Goal: Task Accomplishment & Management: Complete application form

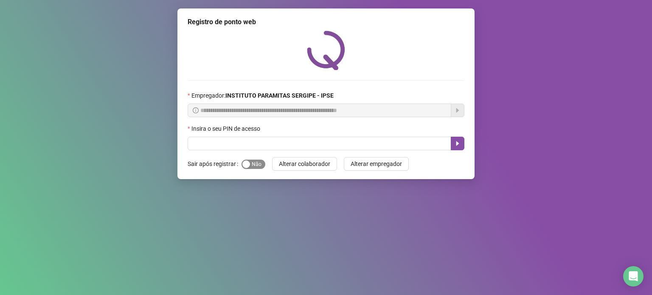
click at [262, 163] on span "Sim Não" at bounding box center [254, 164] width 24 height 9
click at [263, 137] on div "Insira o seu PIN de acesso" at bounding box center [326, 130] width 277 height 13
click at [270, 150] on input "text" at bounding box center [320, 144] width 264 height 14
type input "*****"
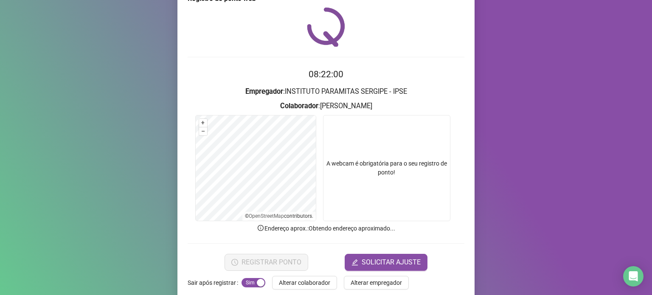
scroll to position [36, 0]
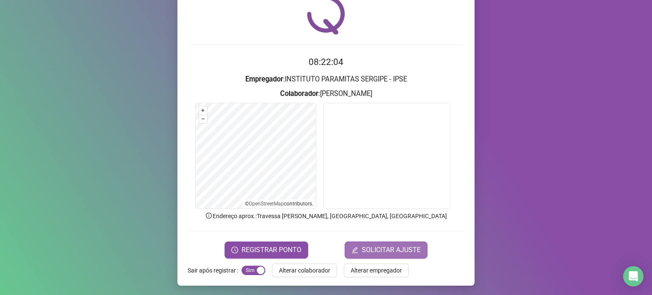
click at [390, 246] on span "SOLICITAR AJUSTE" at bounding box center [391, 250] width 59 height 10
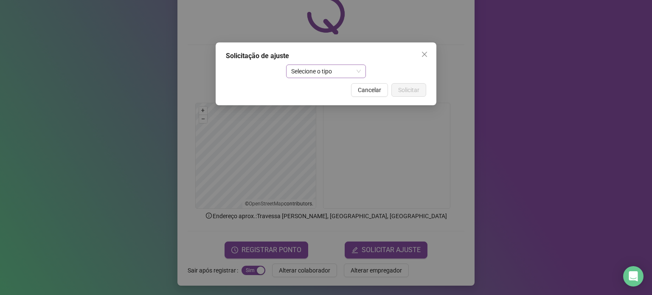
click at [327, 70] on span "Selecione o tipo" at bounding box center [326, 71] width 70 height 13
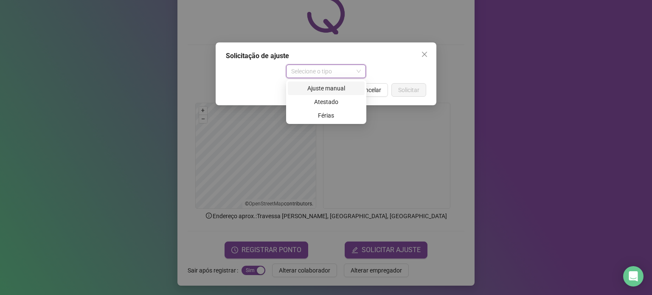
click at [329, 90] on div "Ajuste manual" at bounding box center [326, 88] width 67 height 9
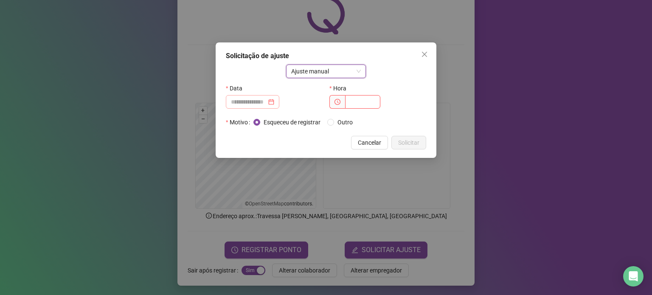
click at [248, 96] on div at bounding box center [252, 102] width 53 height 14
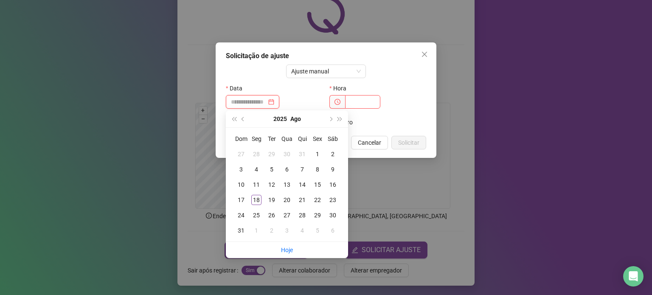
click at [248, 103] on input at bounding box center [249, 101] width 36 height 9
type input "**********"
click at [256, 200] on div "18" at bounding box center [256, 200] width 10 height 10
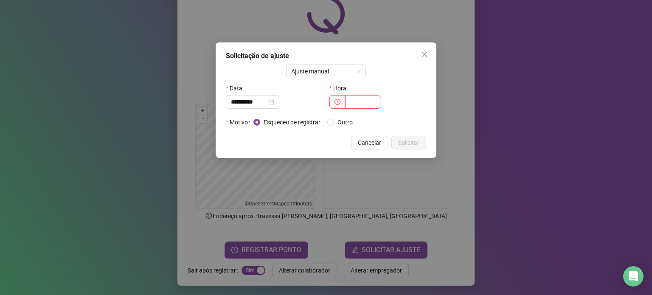
click at [354, 105] on input "text" at bounding box center [362, 102] width 35 height 14
type input "*****"
click at [416, 138] on span "Solicitar" at bounding box center [408, 142] width 21 height 9
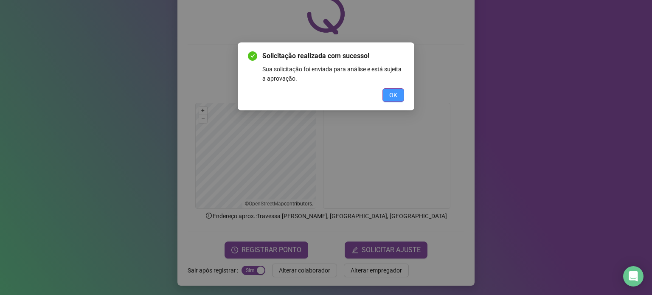
click at [399, 93] on button "OK" at bounding box center [394, 95] width 22 height 14
